Goal: Task Accomplishment & Management: Manage account settings

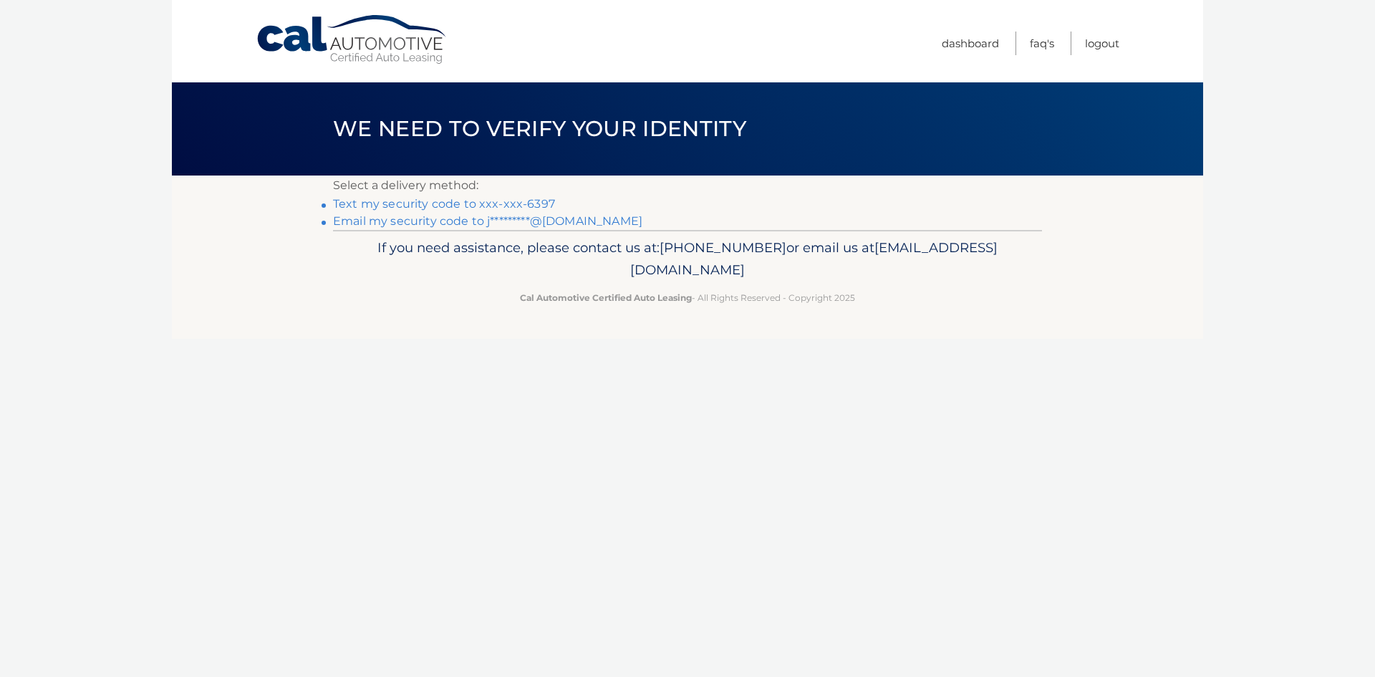
click at [347, 201] on link "Text my security code to xxx-xxx-6397" at bounding box center [444, 204] width 222 height 14
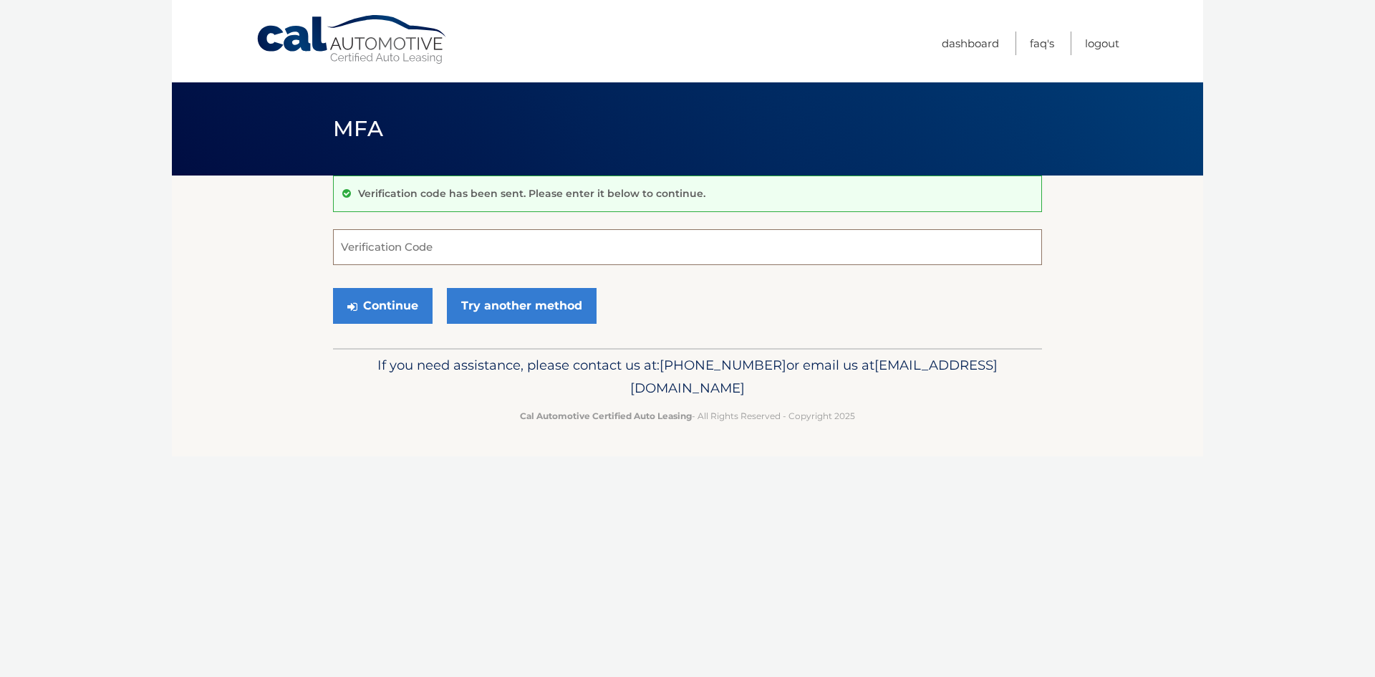
click at [399, 246] on input "Verification Code" at bounding box center [687, 247] width 709 height 36
type input "129975"
click at [333, 288] on button "Continue" at bounding box center [383, 306] width 100 height 36
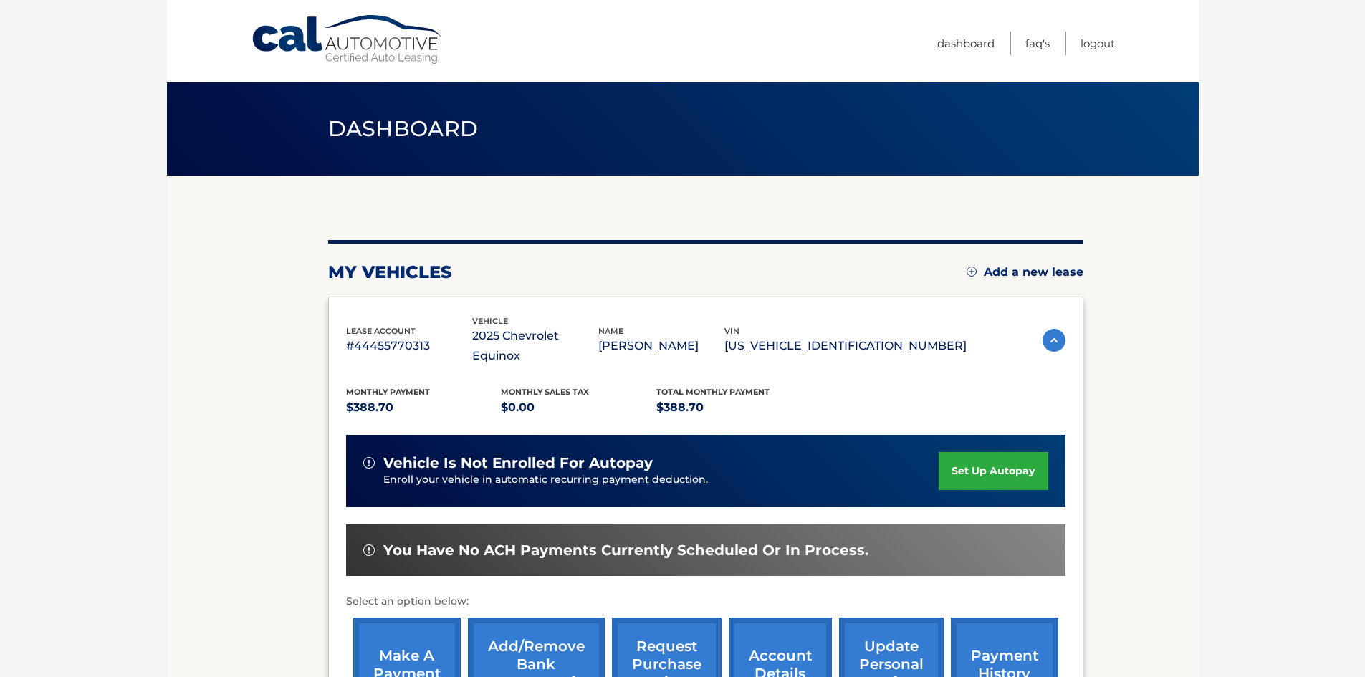
click at [1042, 329] on img at bounding box center [1053, 340] width 23 height 23
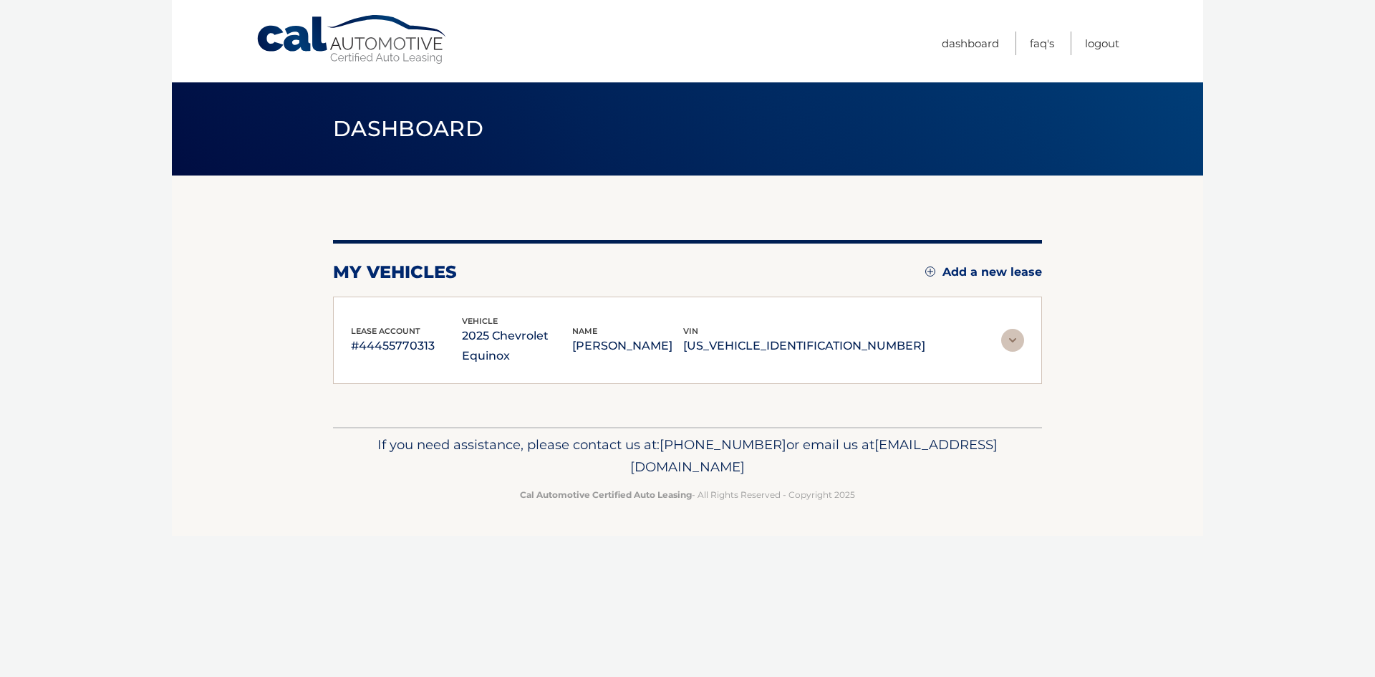
click at [1019, 337] on img at bounding box center [1012, 340] width 23 height 23
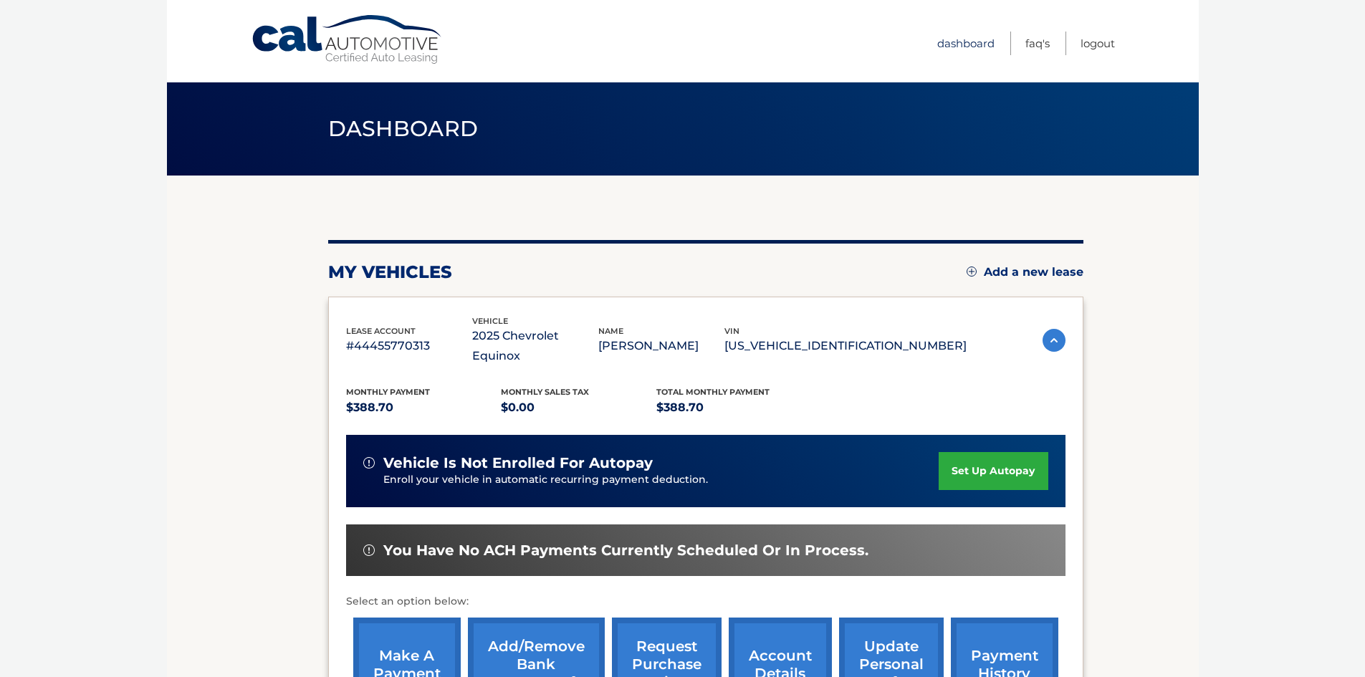
click at [986, 42] on link "Dashboard" at bounding box center [965, 44] width 57 height 24
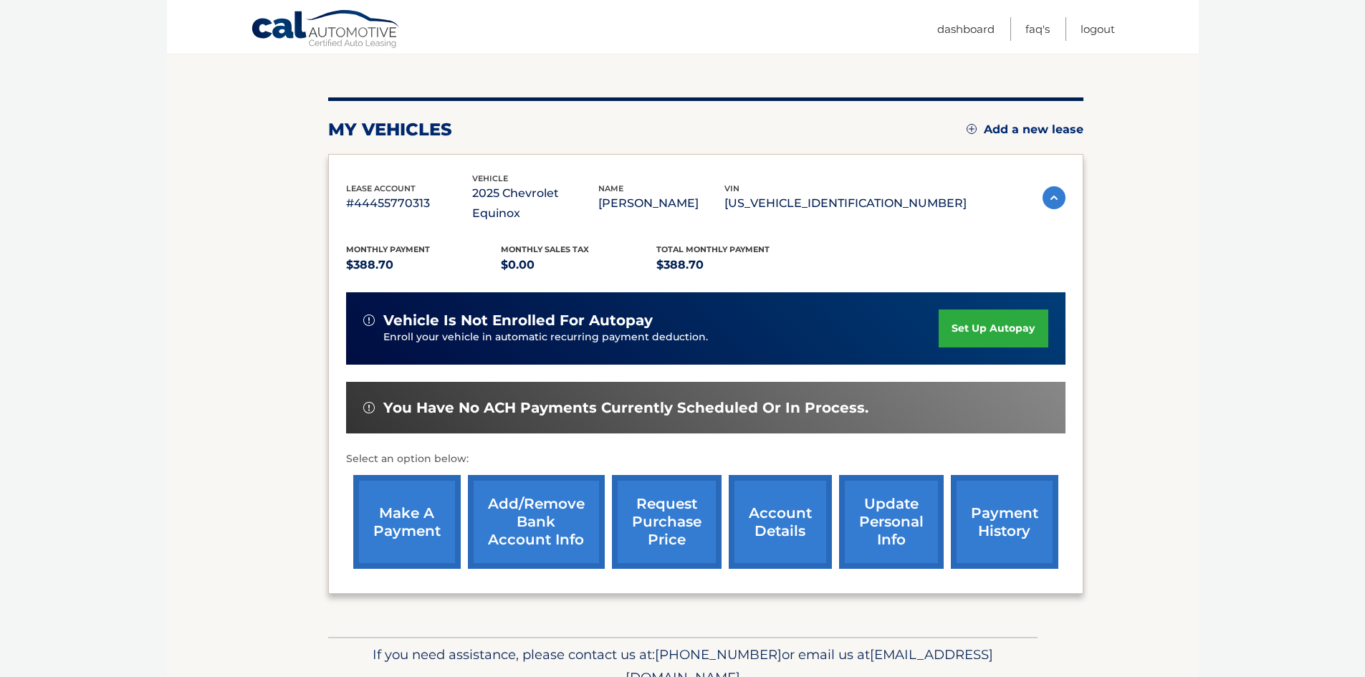
scroll to position [143, 0]
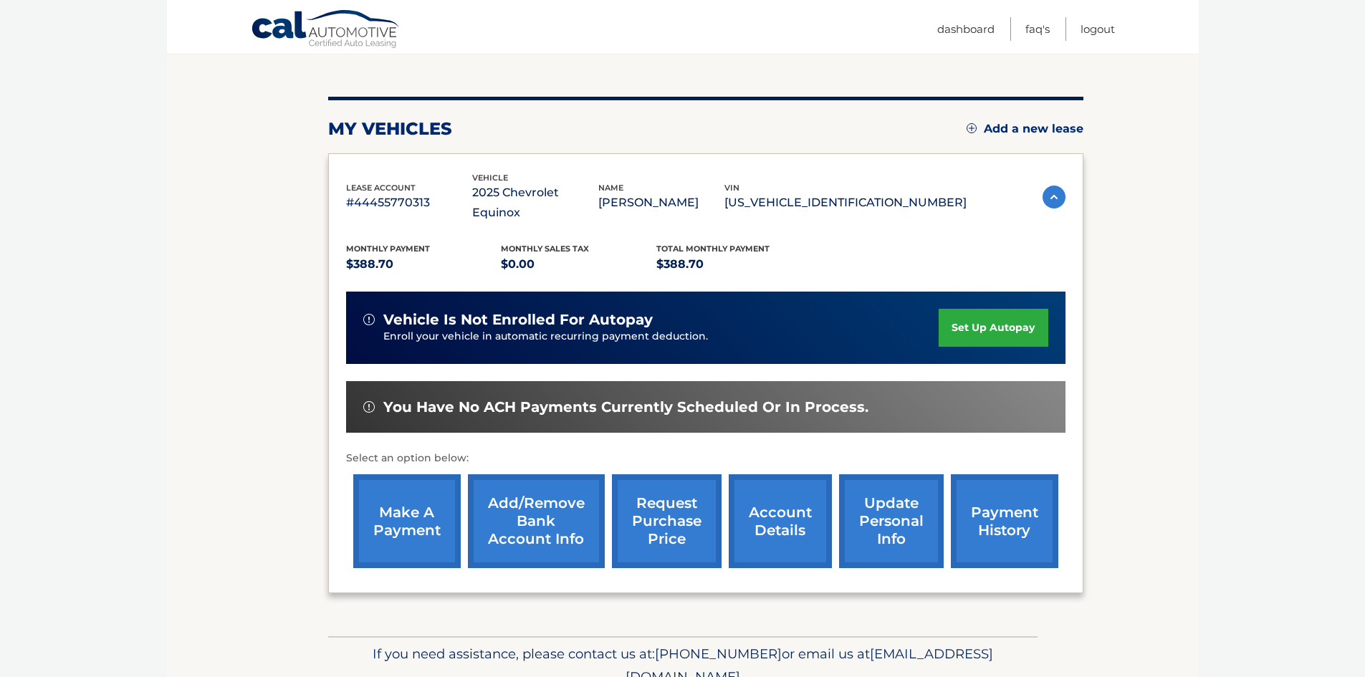
click at [1019, 491] on link "payment history" at bounding box center [1004, 521] width 107 height 94
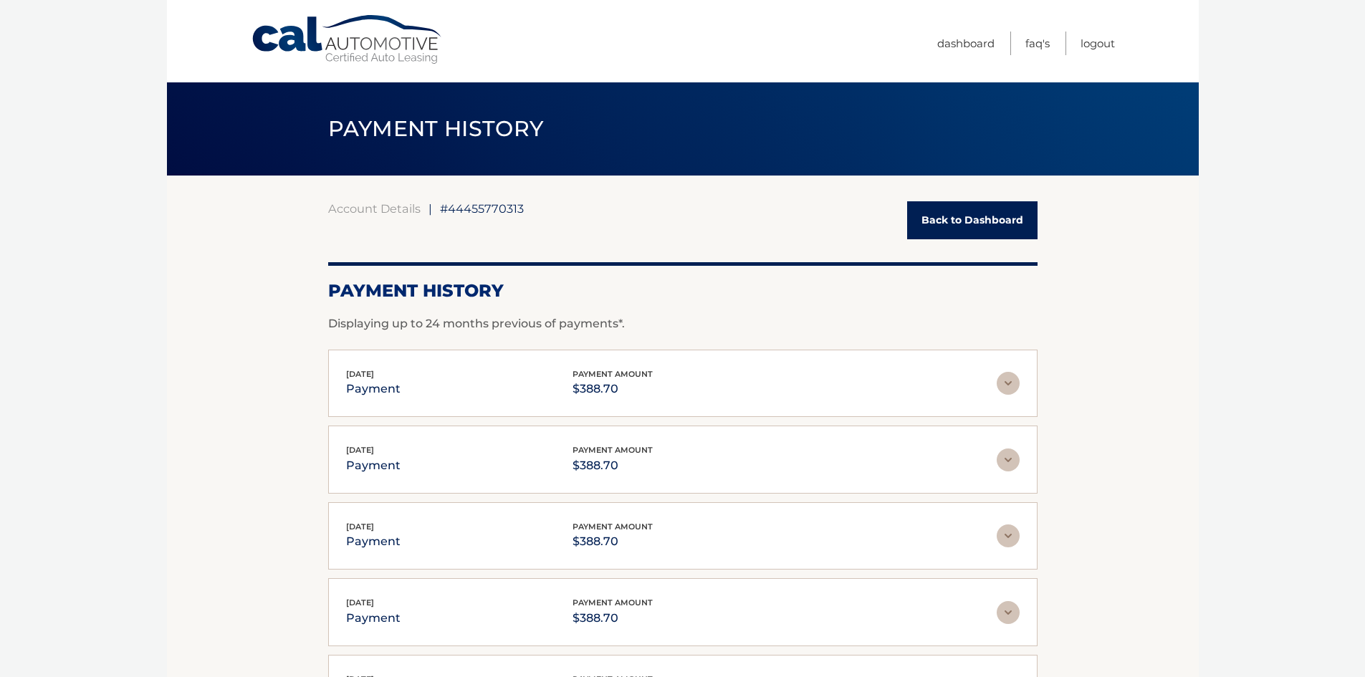
click at [424, 379] on div "Jul 11, 2025 payment payment amount $388.70" at bounding box center [671, 383] width 650 height 32
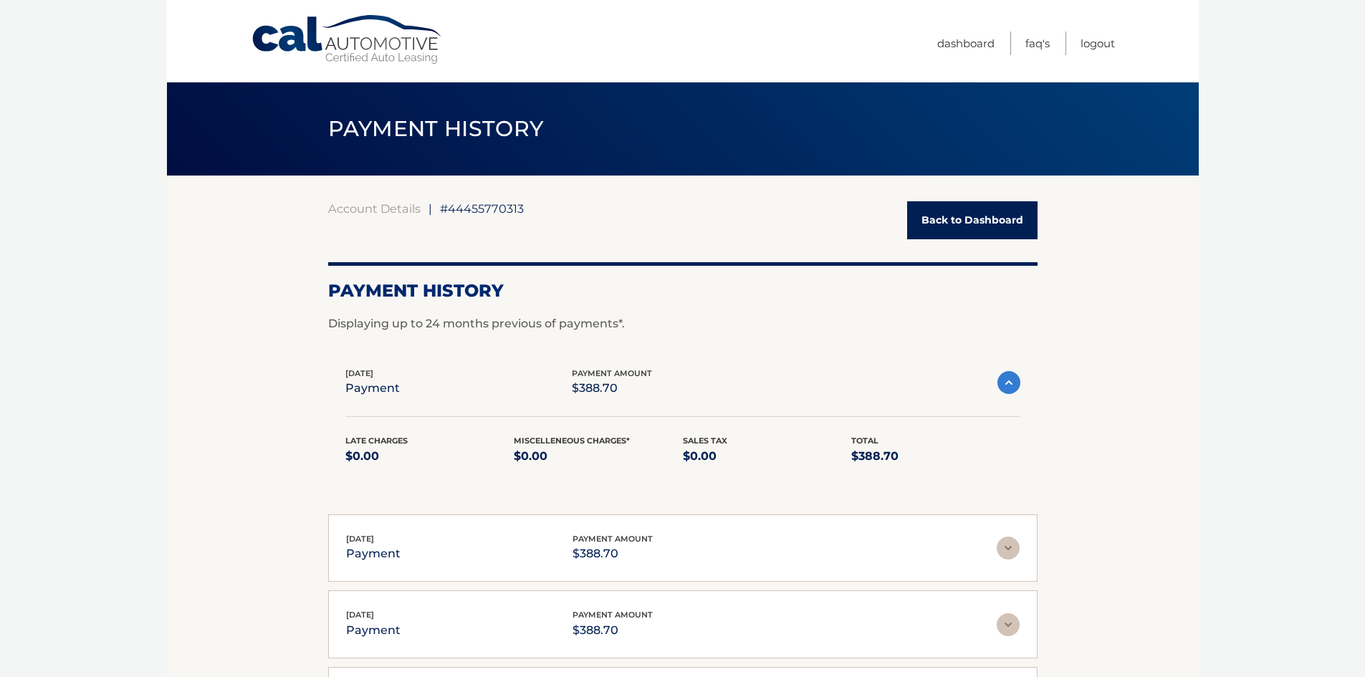
click at [951, 226] on link "Back to Dashboard" at bounding box center [972, 220] width 130 height 38
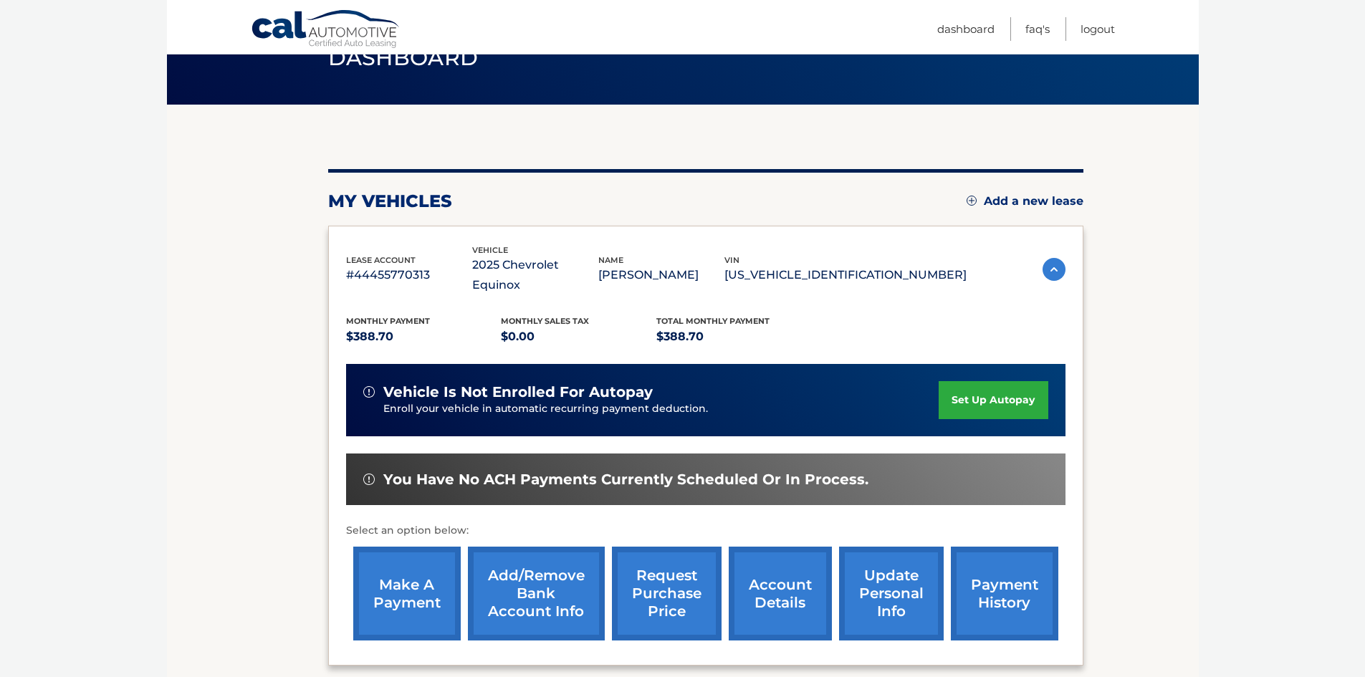
scroll to position [191, 0]
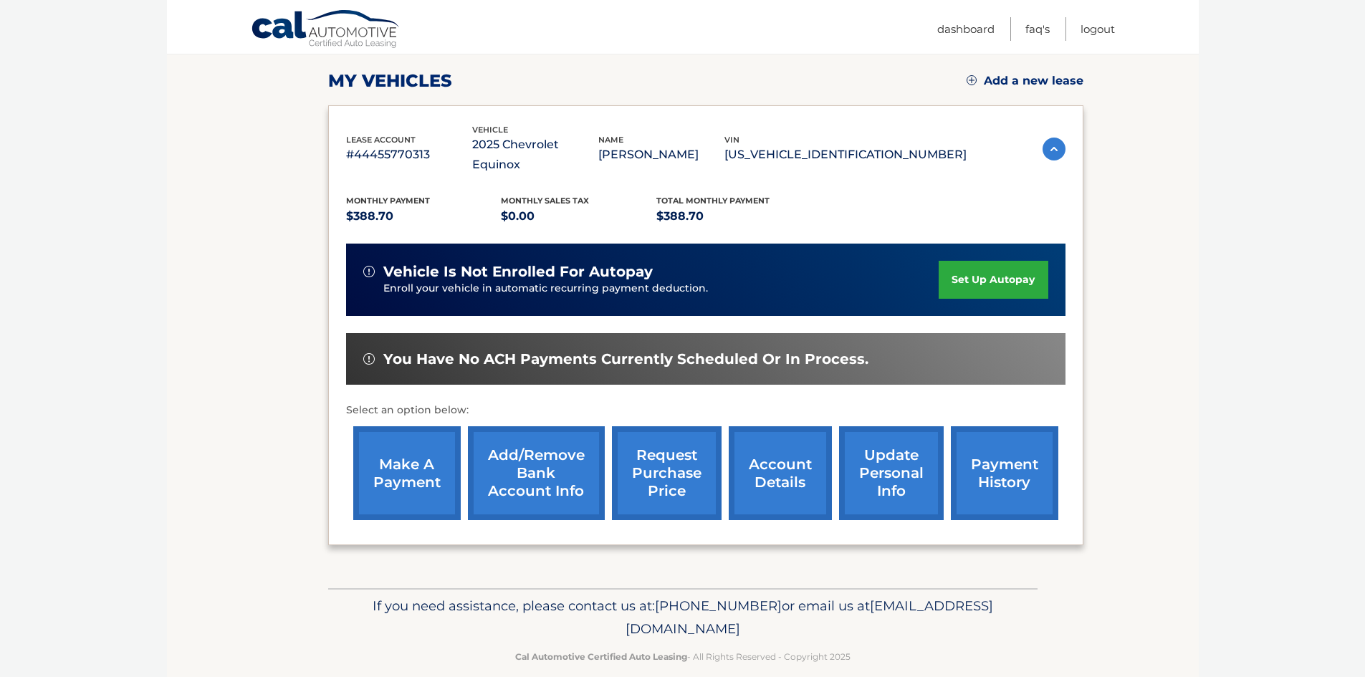
click at [431, 456] on link "make a payment" at bounding box center [406, 473] width 107 height 94
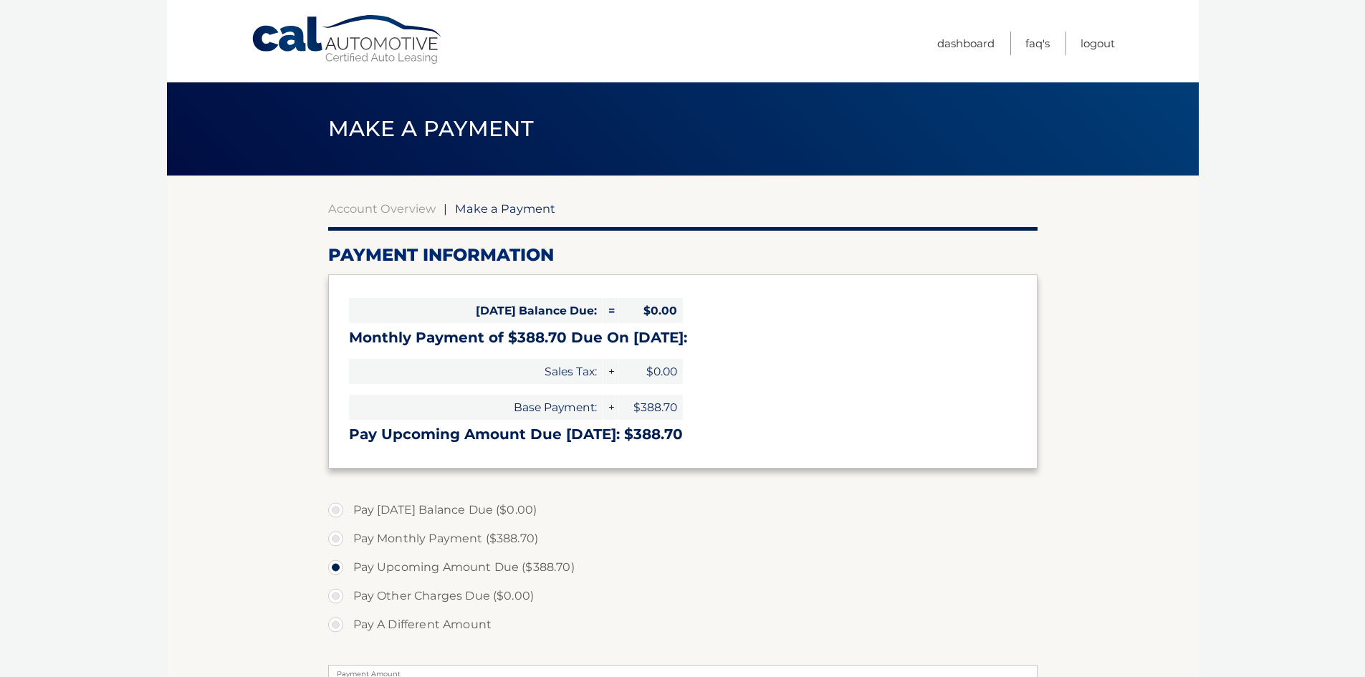
select select "N2E1ZjJmN2QtY2JlNS00ZWNkLWIyZWYtY2Q0ODc0MGU1NzBk"
click at [363, 213] on link "Account Overview" at bounding box center [381, 208] width 107 height 14
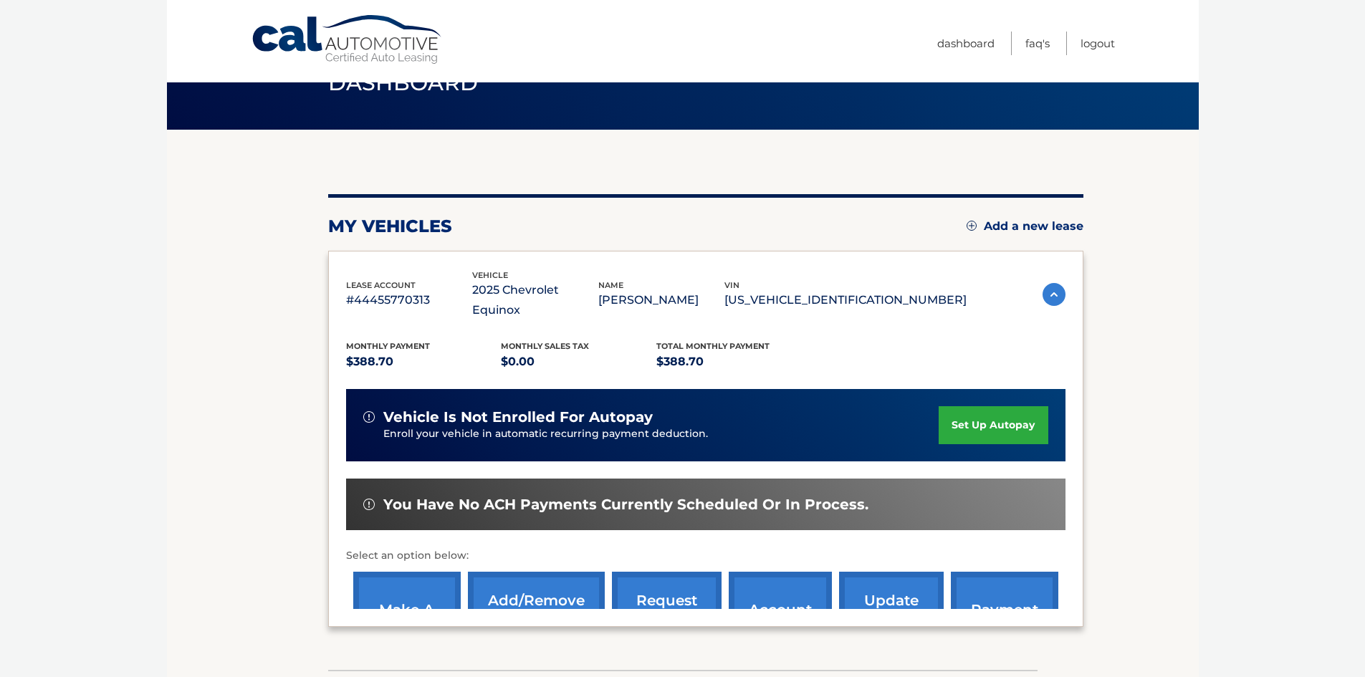
scroll to position [72, 0]
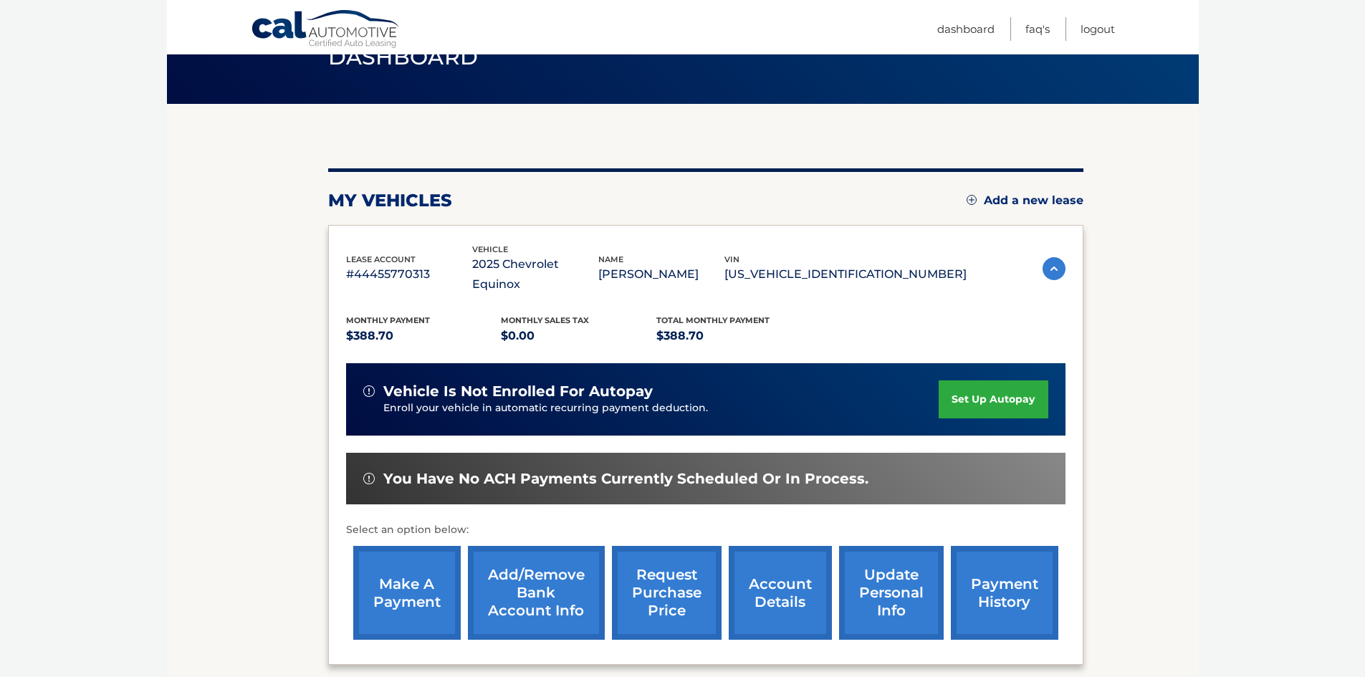
click at [776, 574] on link "account details" at bounding box center [779, 593] width 103 height 94
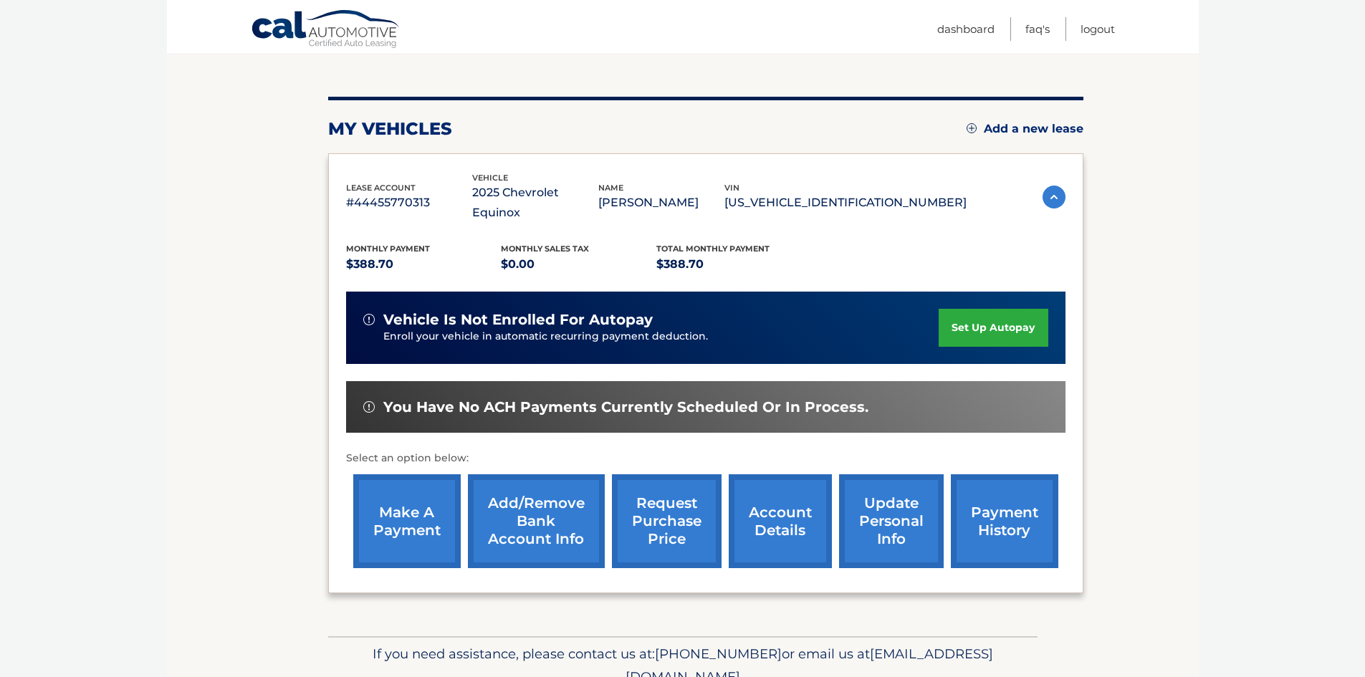
scroll to position [191, 0]
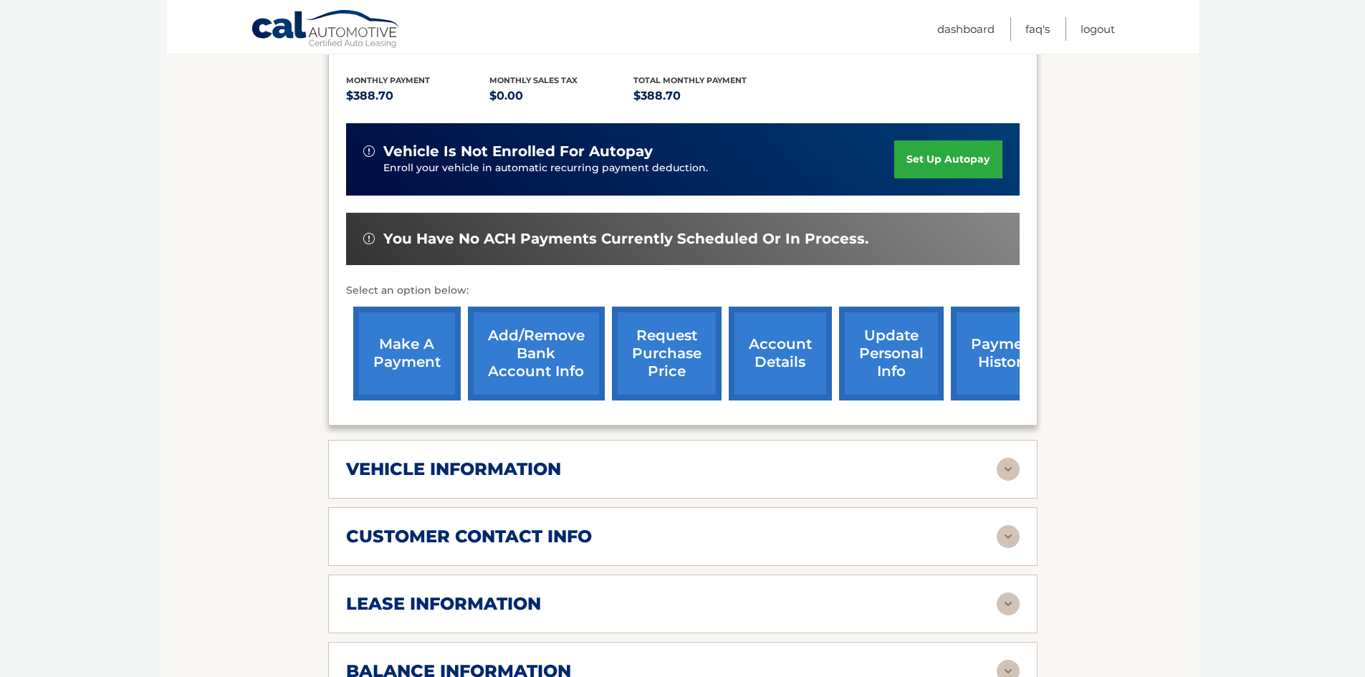
scroll to position [430, 0]
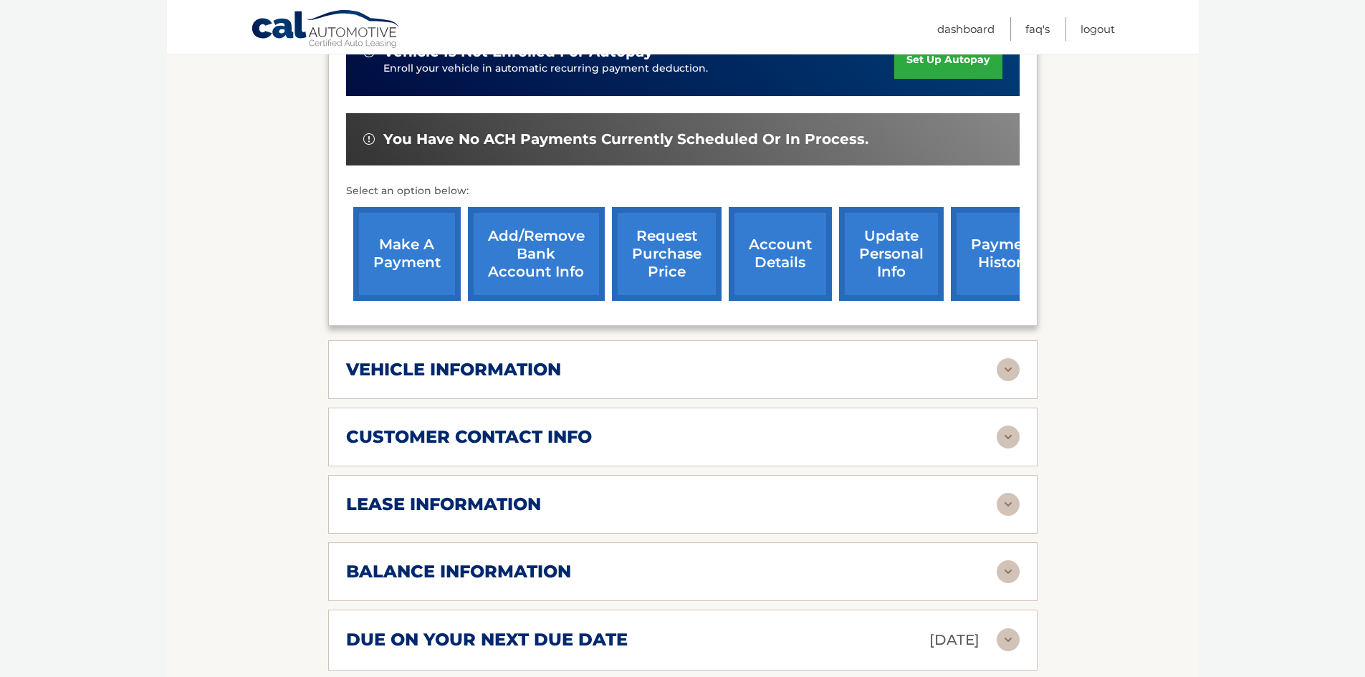
click at [542, 362] on div "vehicle information vehicle Year 2025 vehicle make Chevrolet vehicle model Equi…" at bounding box center [682, 369] width 709 height 59
click at [543, 359] on h2 "vehicle information" at bounding box center [453, 369] width 215 height 21
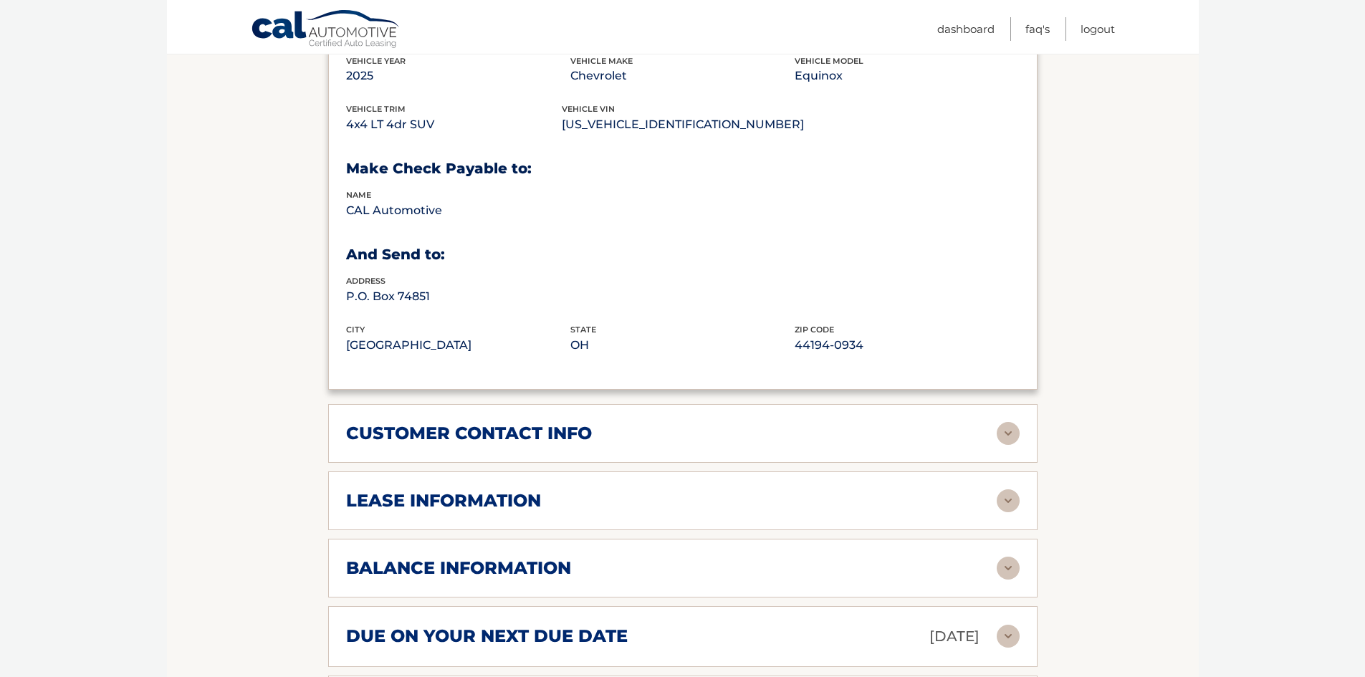
scroll to position [788, 0]
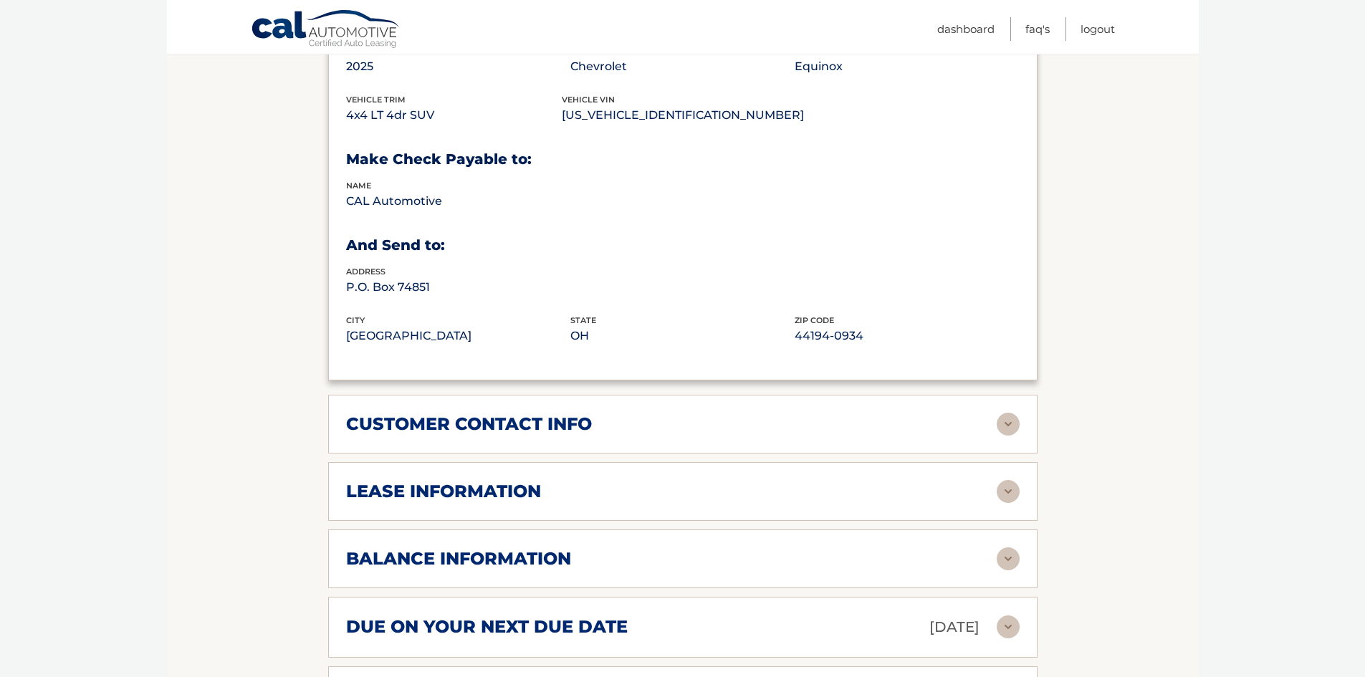
click at [557, 413] on h2 "customer contact info" at bounding box center [469, 423] width 246 height 21
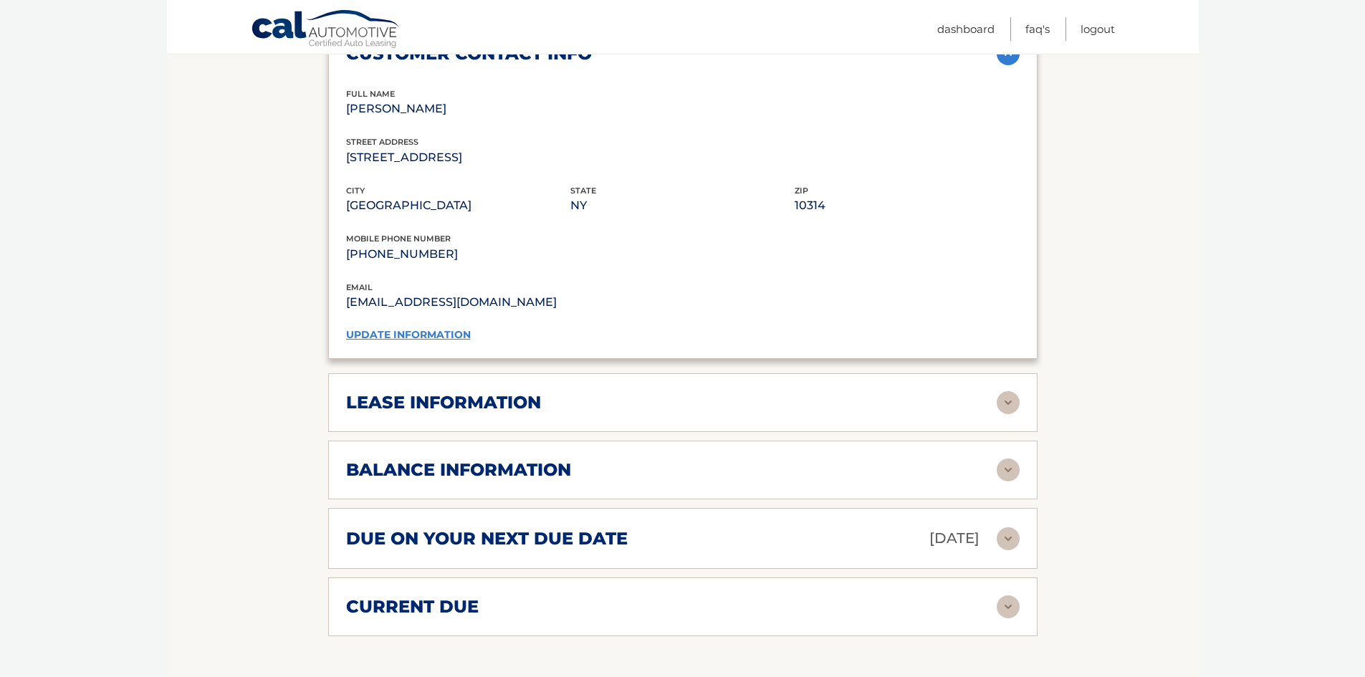
scroll to position [1146, 0]
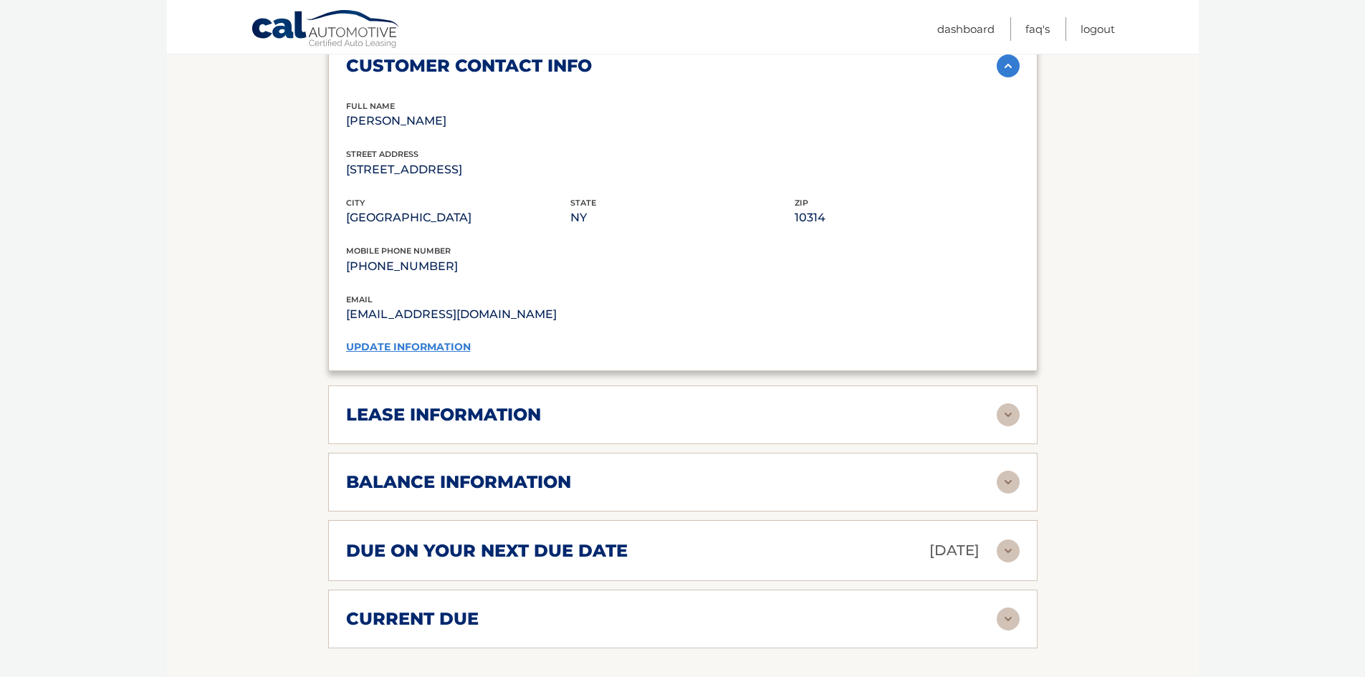
click at [542, 471] on h2 "balance information" at bounding box center [458, 481] width 225 height 21
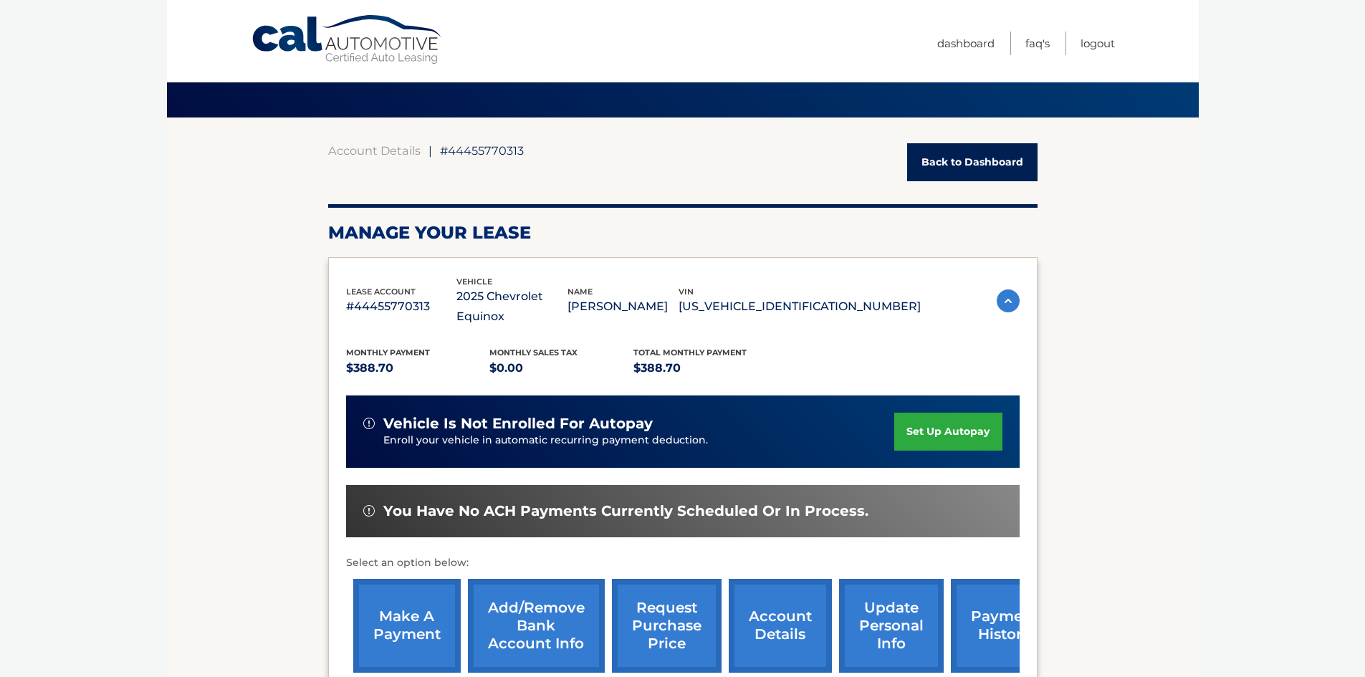
scroll to position [143, 0]
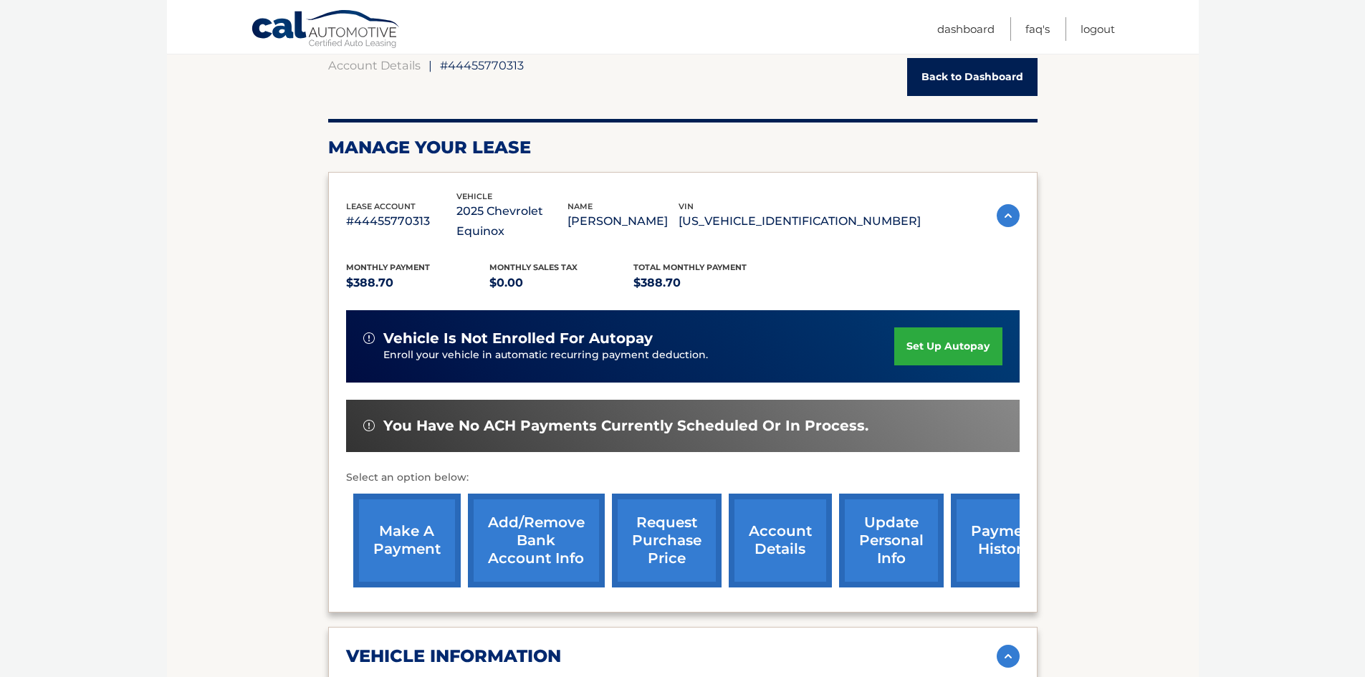
click at [895, 525] on link "update personal info" at bounding box center [891, 541] width 105 height 94
